Goal: Information Seeking & Learning: Compare options

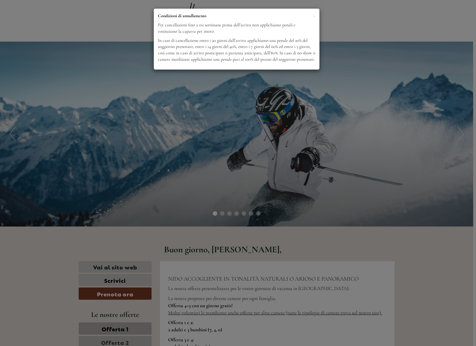
click at [372, 35] on div "× Condizioni di annullamento Per cancellazioni fino a tre settimane prima dell’…" at bounding box center [238, 173] width 476 height 346
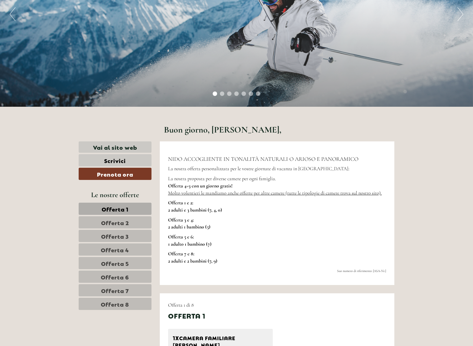
scroll to position [173, 0]
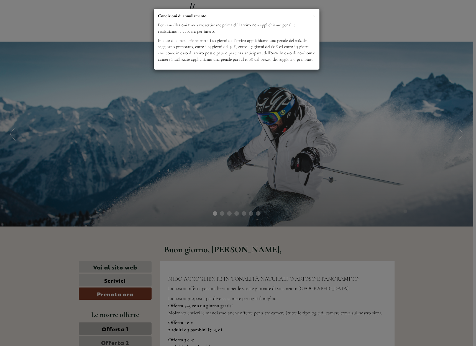
click at [343, 122] on div "× Condizioni di annullamento Per cancellazioni fino a tre settimane prima dell’…" at bounding box center [238, 173] width 476 height 346
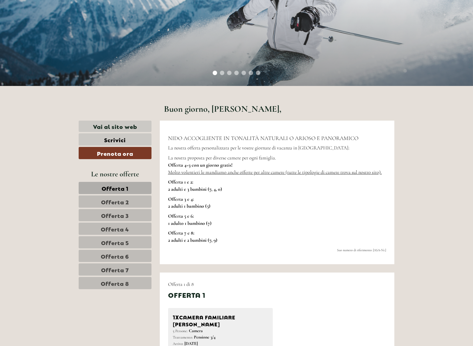
scroll to position [208, 0]
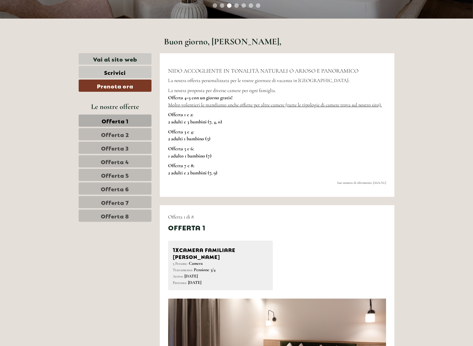
click at [122, 176] on span "Offerta 5" at bounding box center [115, 175] width 28 height 8
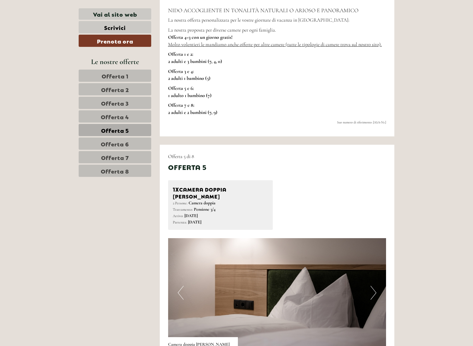
scroll to position [205, 0]
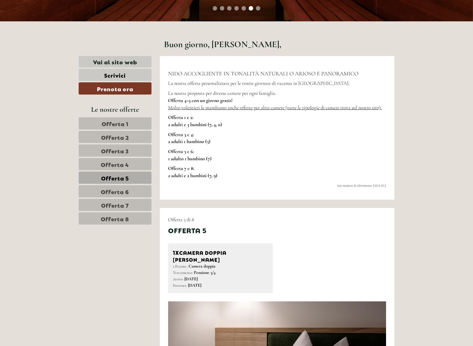
click at [105, 205] on span "Offerta 7" at bounding box center [115, 205] width 28 height 8
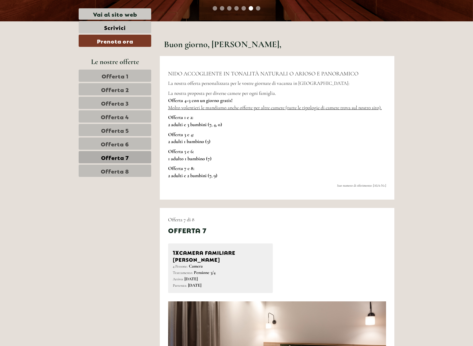
scroll to position [413, 0]
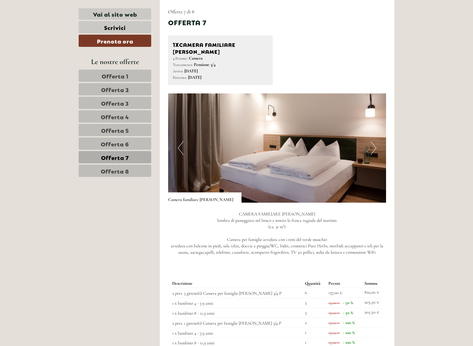
click at [112, 172] on span "Offerta 8" at bounding box center [115, 171] width 28 height 8
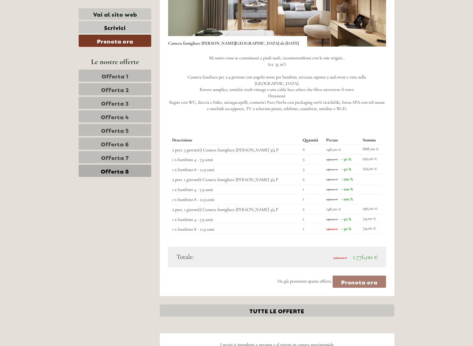
scroll to position [623, 0]
